Goal: Find specific page/section: Find specific page/section

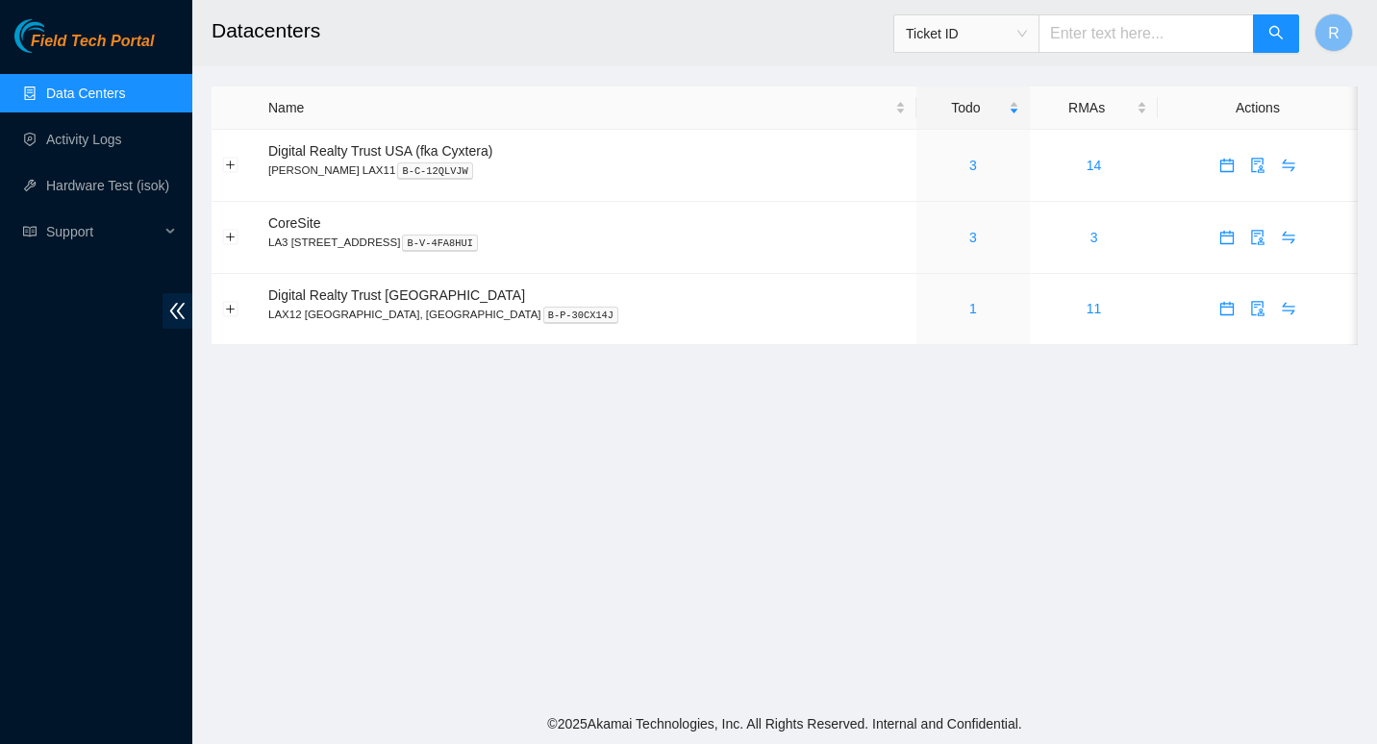
click at [1141, 440] on main "Datacenters Ticket ID R Name Todo RMAs Actions Digital Realty Trust USA (fka Cy…" at bounding box center [784, 352] width 1185 height 704
click at [970, 314] on link "1" at bounding box center [974, 308] width 8 height 15
